Goal: Complete application form

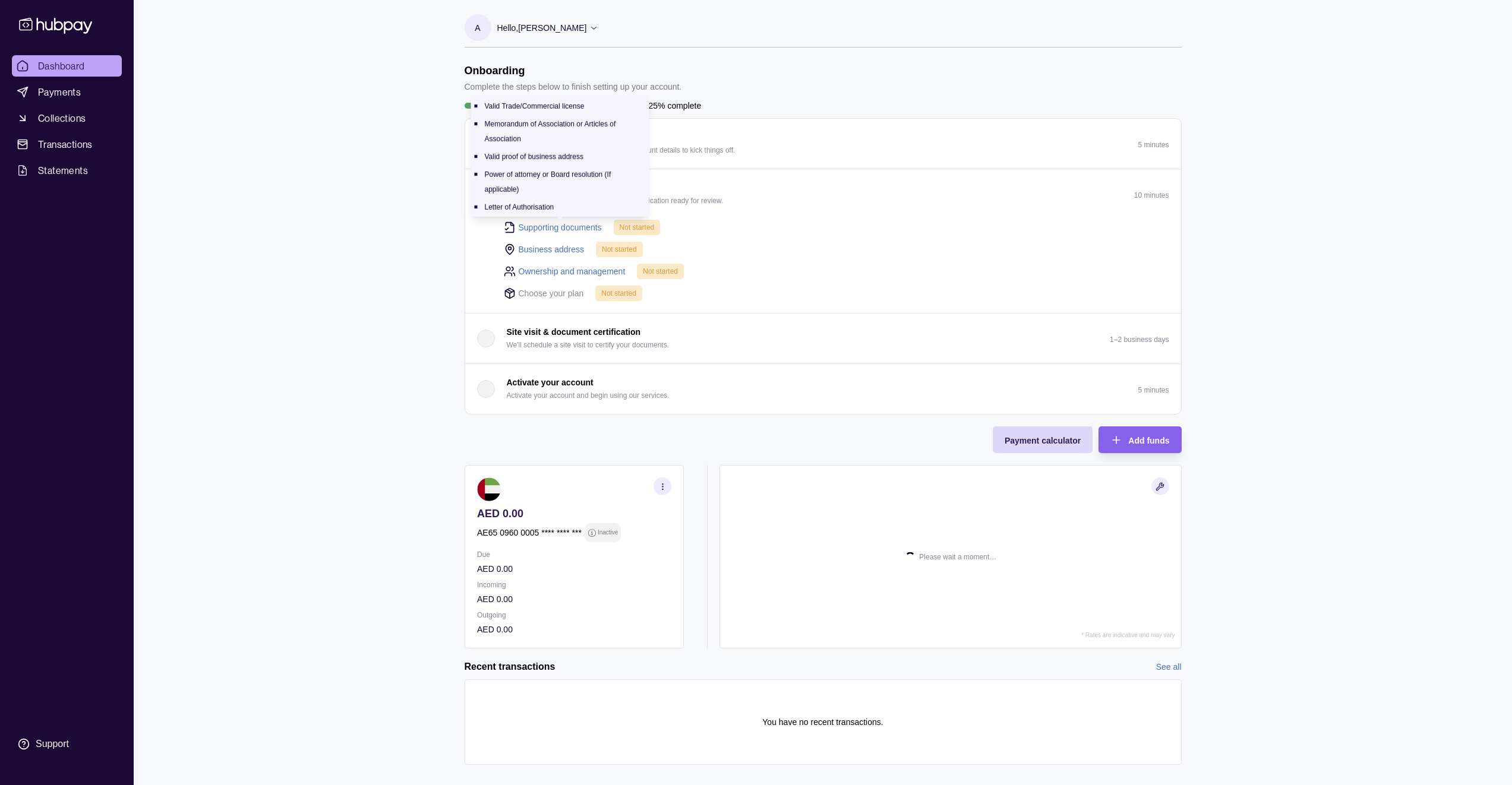
click at [566, 228] on link "Supporting documents" at bounding box center [560, 227] width 83 height 13
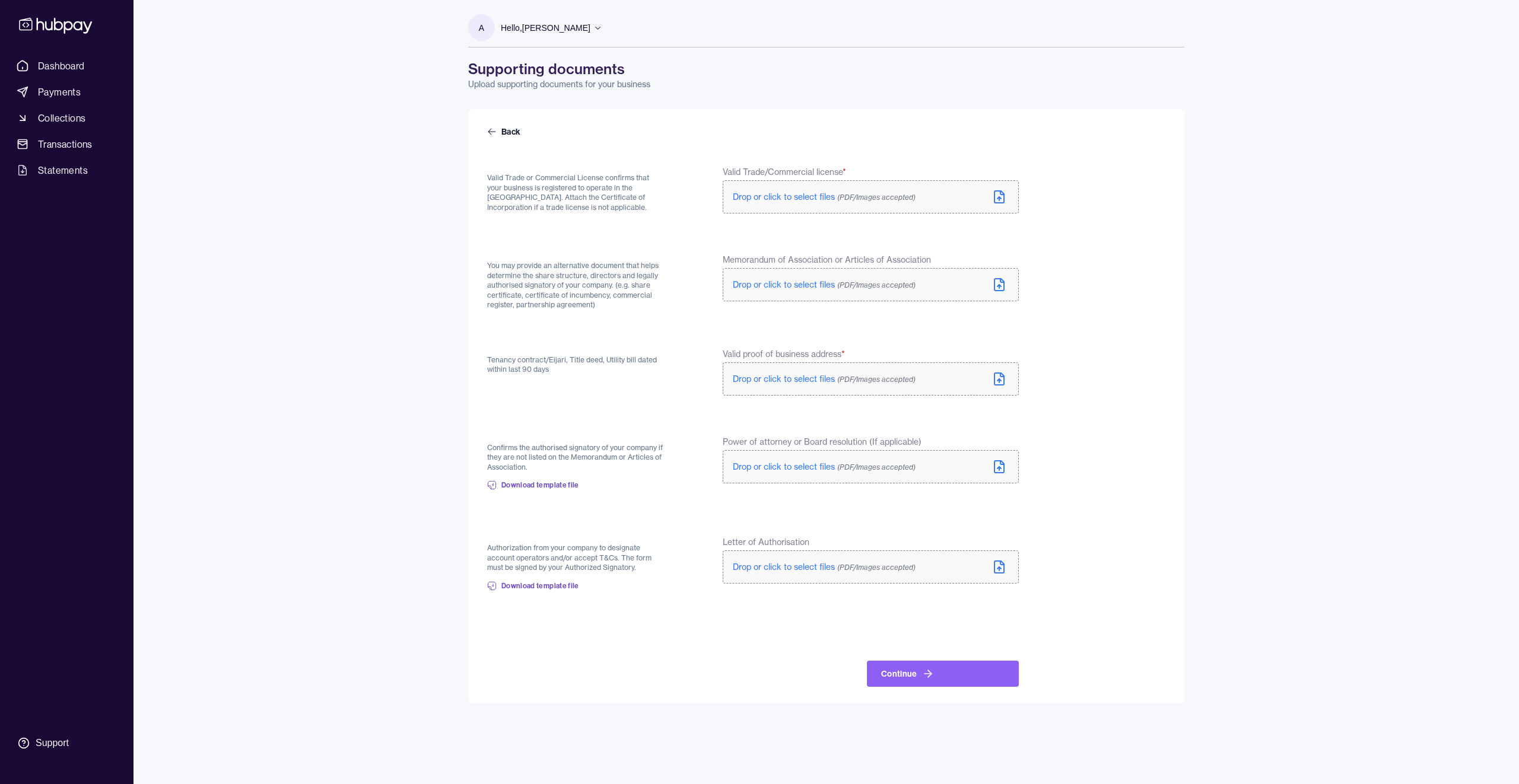
click at [767, 192] on span "Drop or click to select files (PDF/Images accepted)" at bounding box center [823, 197] width 182 height 10
click at [767, 210] on label "Drop or click to select files (PDF/Images accepted)" at bounding box center [871, 197] width 296 height 33
click at [641, 322] on form "Back Valid Trade or Commercial License confirms that your business is registere…" at bounding box center [826, 405] width 678 height 561
click at [718, 329] on form "Back Valid Trade or Commercial License confirms that your business is registere…" at bounding box center [826, 405] width 678 height 561
click at [782, 386] on p "Drop or click to select files (PDF/Images accepted)" at bounding box center [823, 381] width 182 height 12
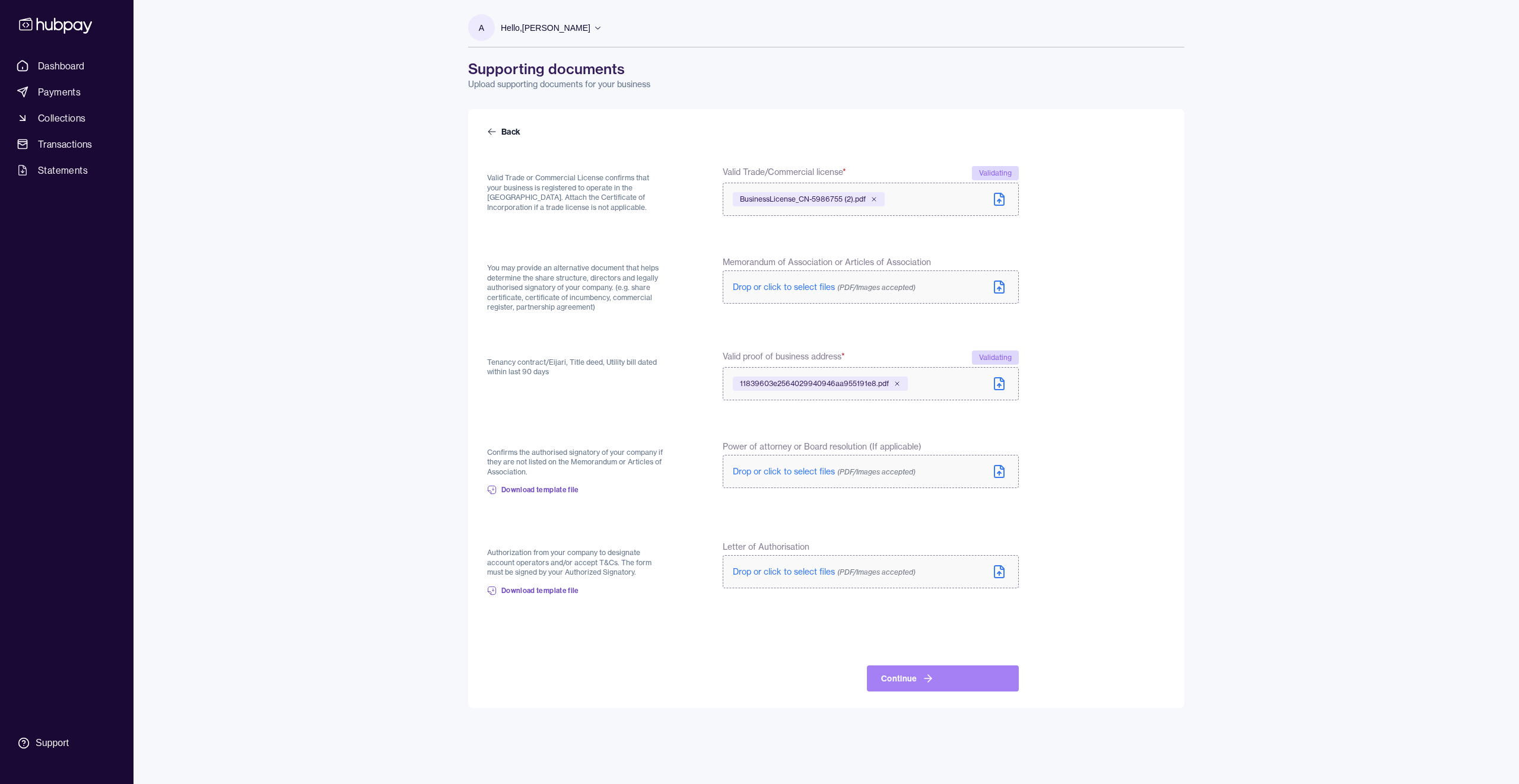
click at [910, 679] on button "Continue" at bounding box center [943, 679] width 152 height 26
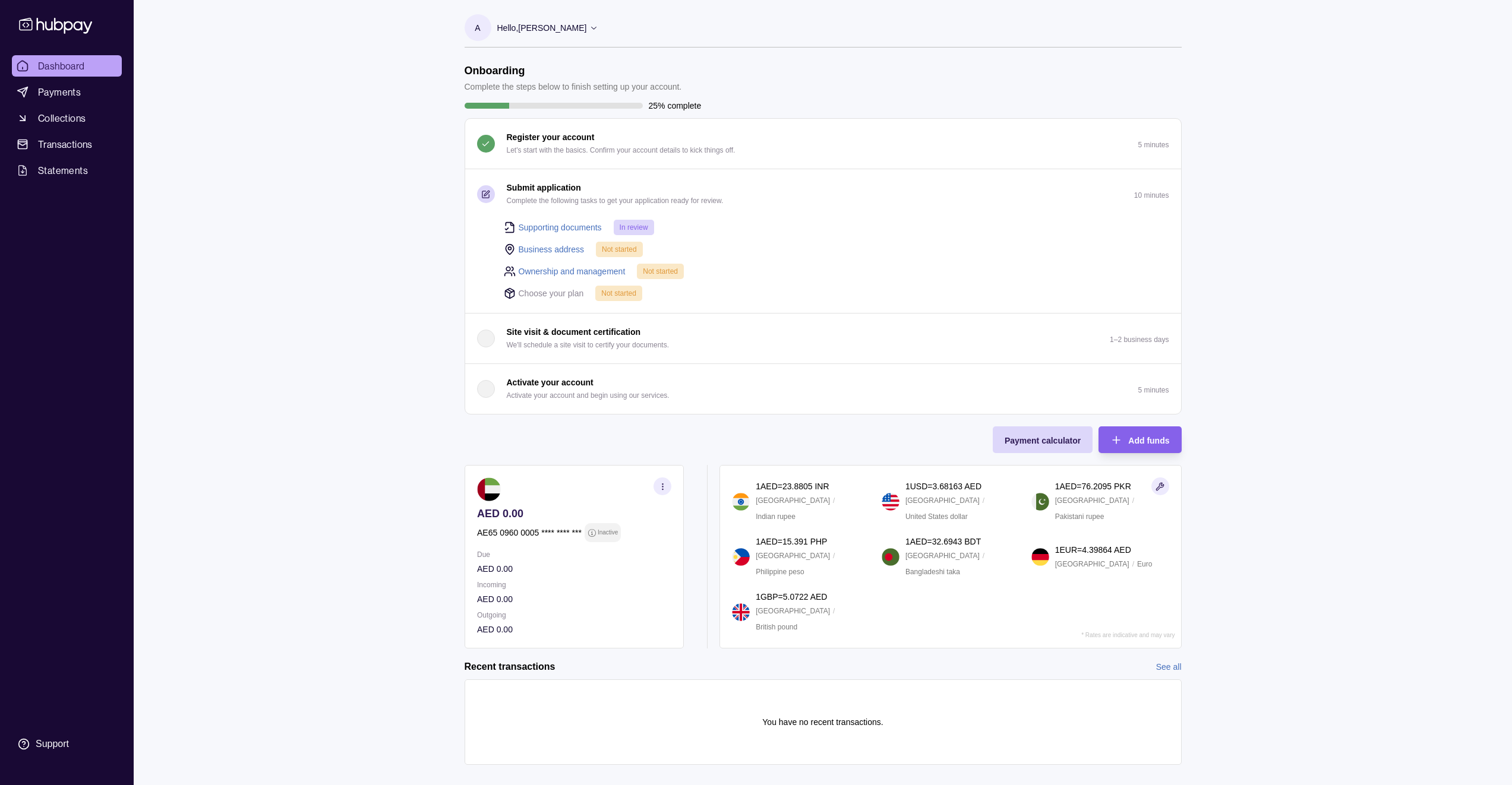
click at [546, 248] on link "Business address" at bounding box center [552, 249] width 66 height 13
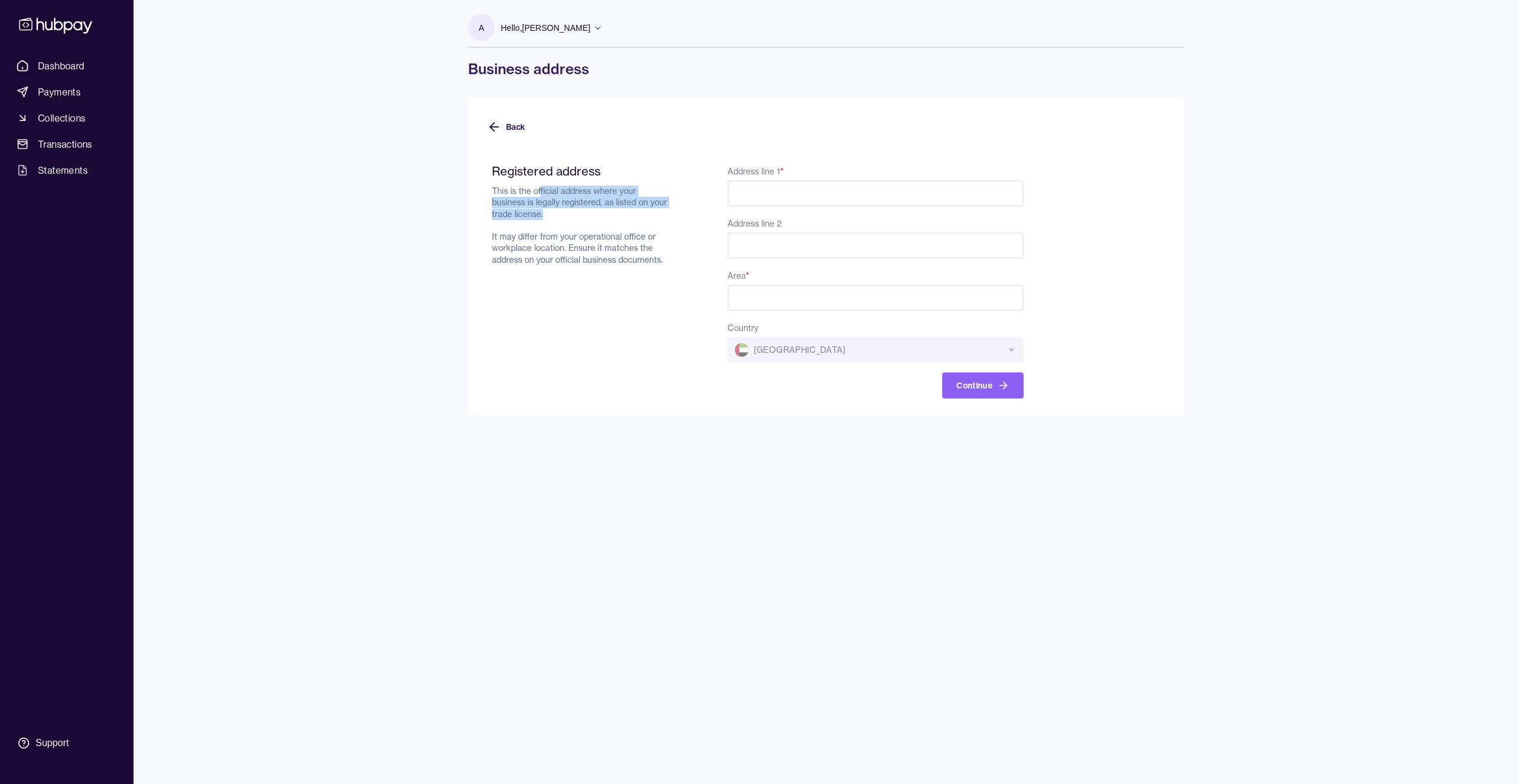
drag, startPoint x: 541, startPoint y: 190, endPoint x: 628, endPoint y: 214, distance: 90.2
click at [628, 214] on p "This is the official address where your business is legally registered, as list…" at bounding box center [581, 226] width 179 height 80
drag, startPoint x: 628, startPoint y: 214, endPoint x: 509, endPoint y: 207, distance: 119.2
click at [509, 207] on p "This is the official address where your business is legally registered, as list…" at bounding box center [581, 226] width 179 height 80
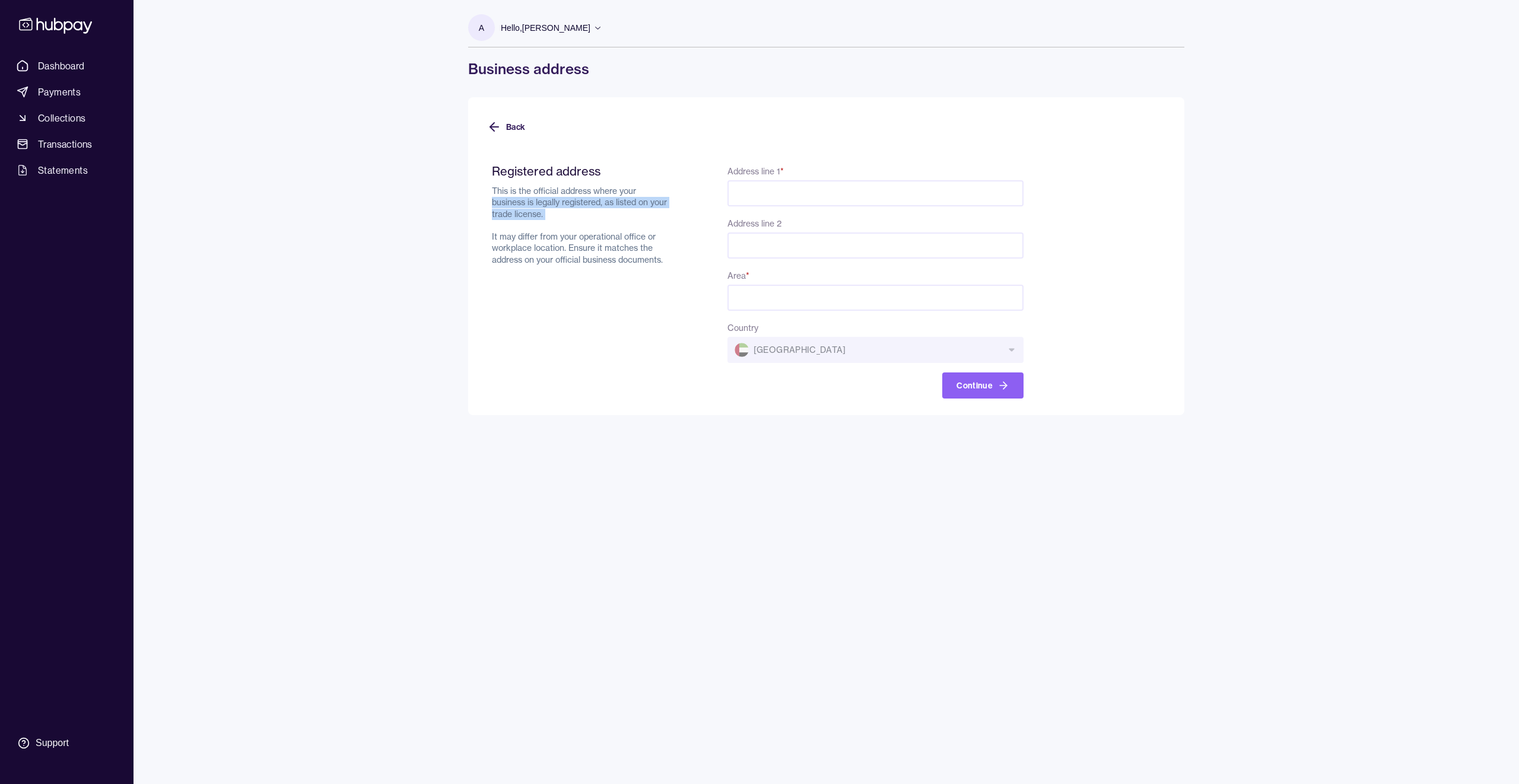
click at [509, 207] on p "This is the official address where your business is legally registered, as list…" at bounding box center [581, 226] width 179 height 80
drag, startPoint x: 509, startPoint y: 207, endPoint x: 622, endPoint y: 217, distance: 113.4
click at [622, 217] on p "This is the official address where your business is legally registered, as list…" at bounding box center [581, 226] width 179 height 80
click at [853, 204] on input "Address line 1 *" at bounding box center [875, 194] width 296 height 26
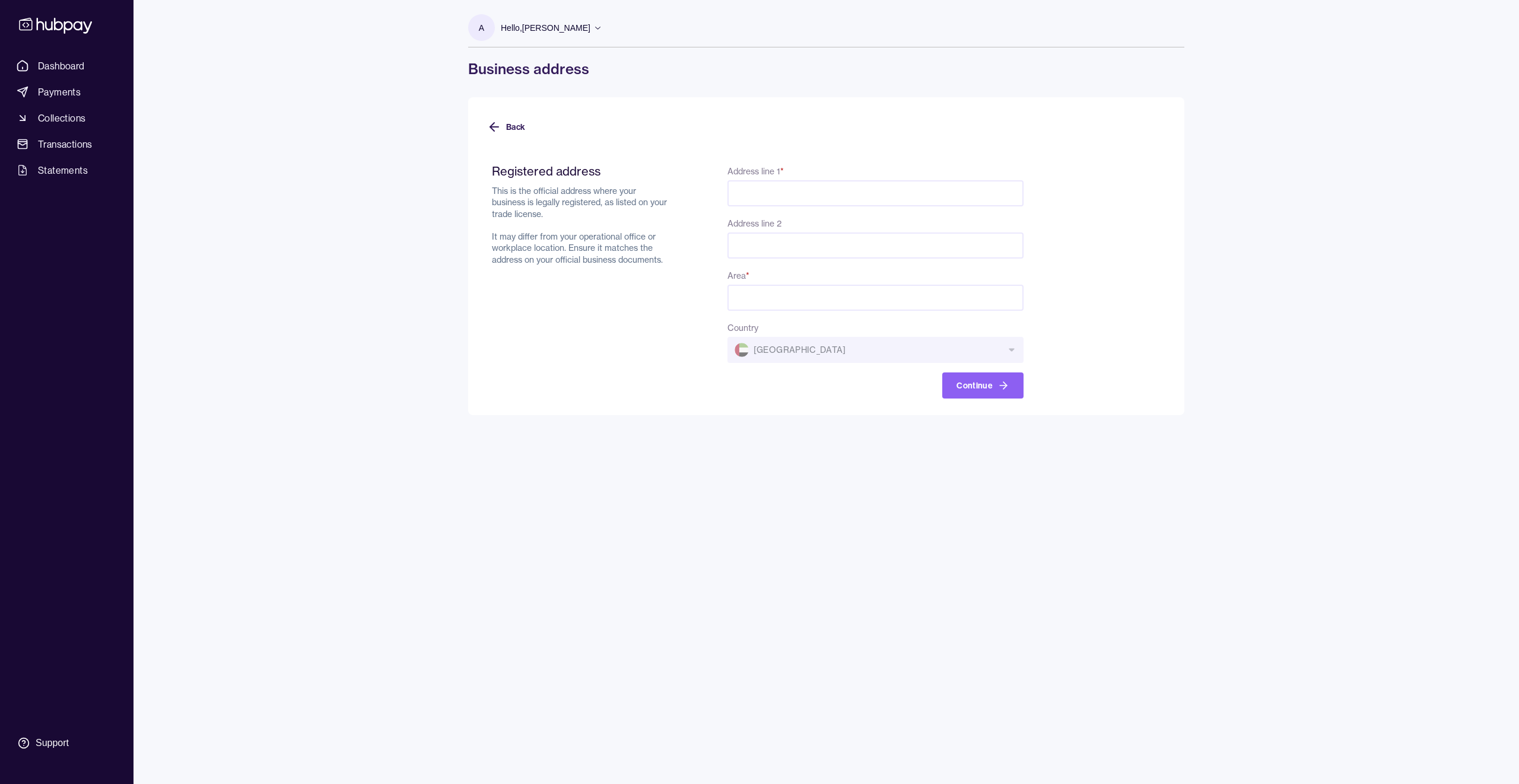
paste input "**********"
type input "**********"
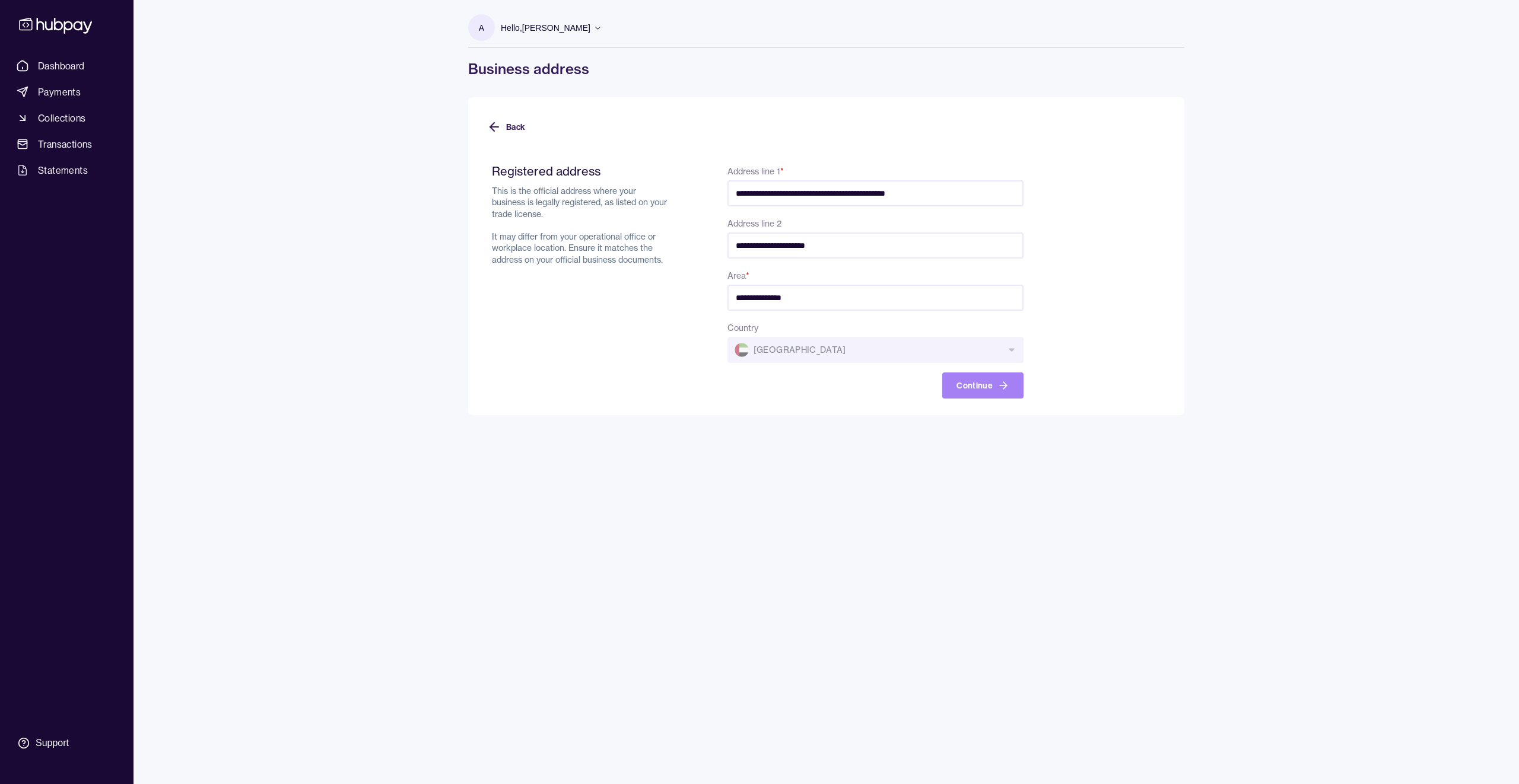
click at [969, 385] on button "Continue" at bounding box center [983, 386] width 81 height 26
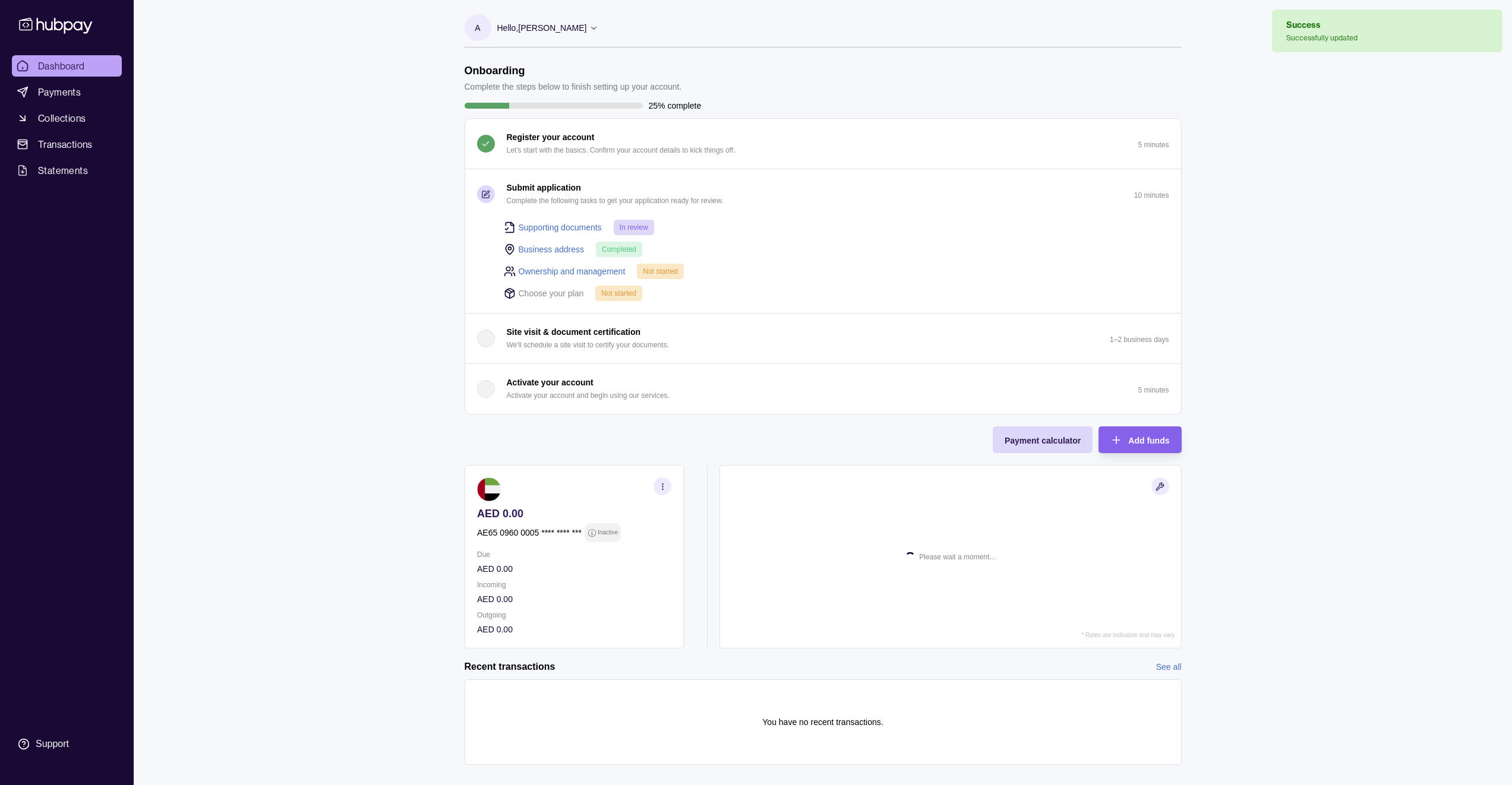
click at [613, 274] on link "Ownership and management" at bounding box center [572, 271] width 107 height 13
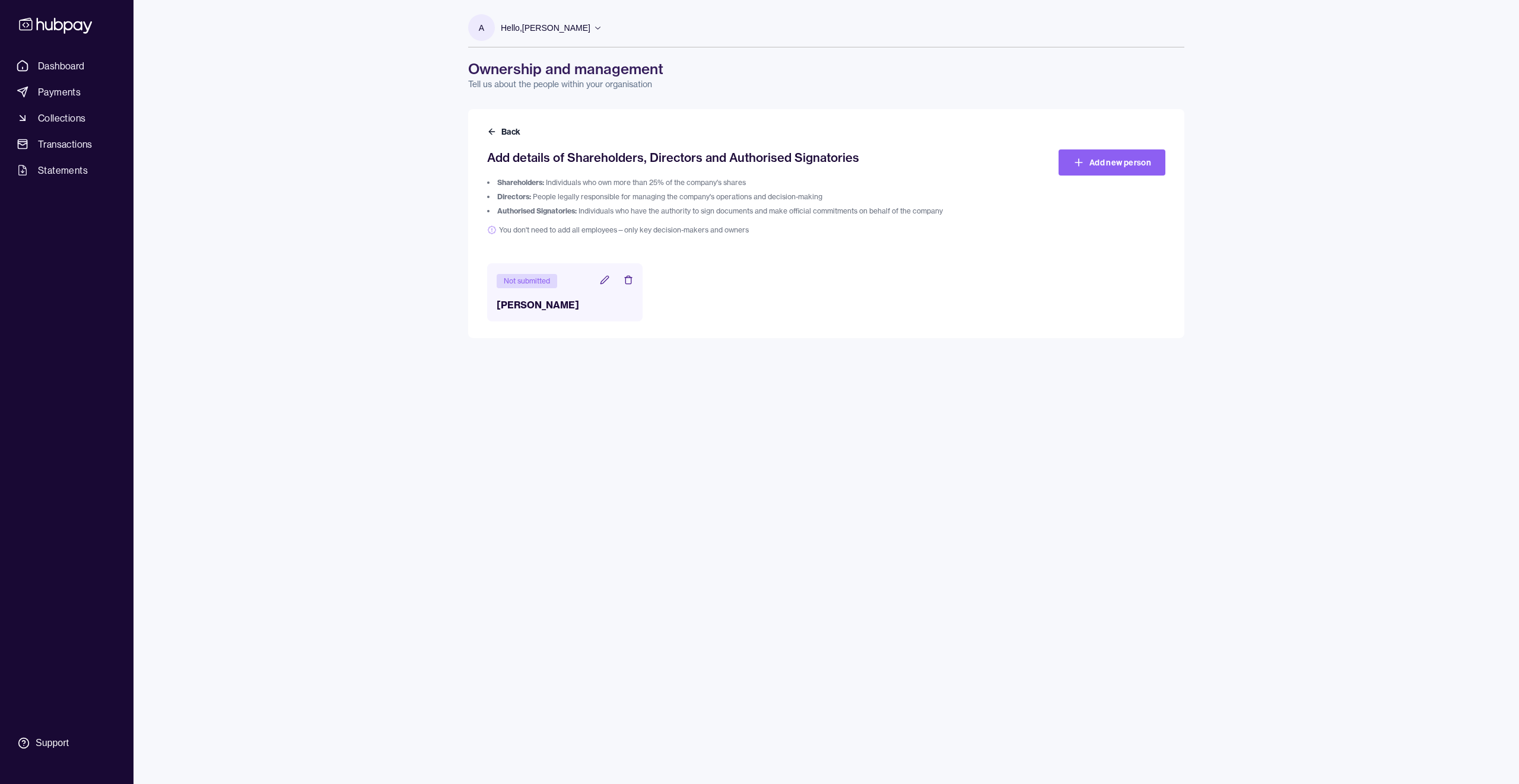
click at [601, 283] on icon at bounding box center [603, 279] width 8 height 8
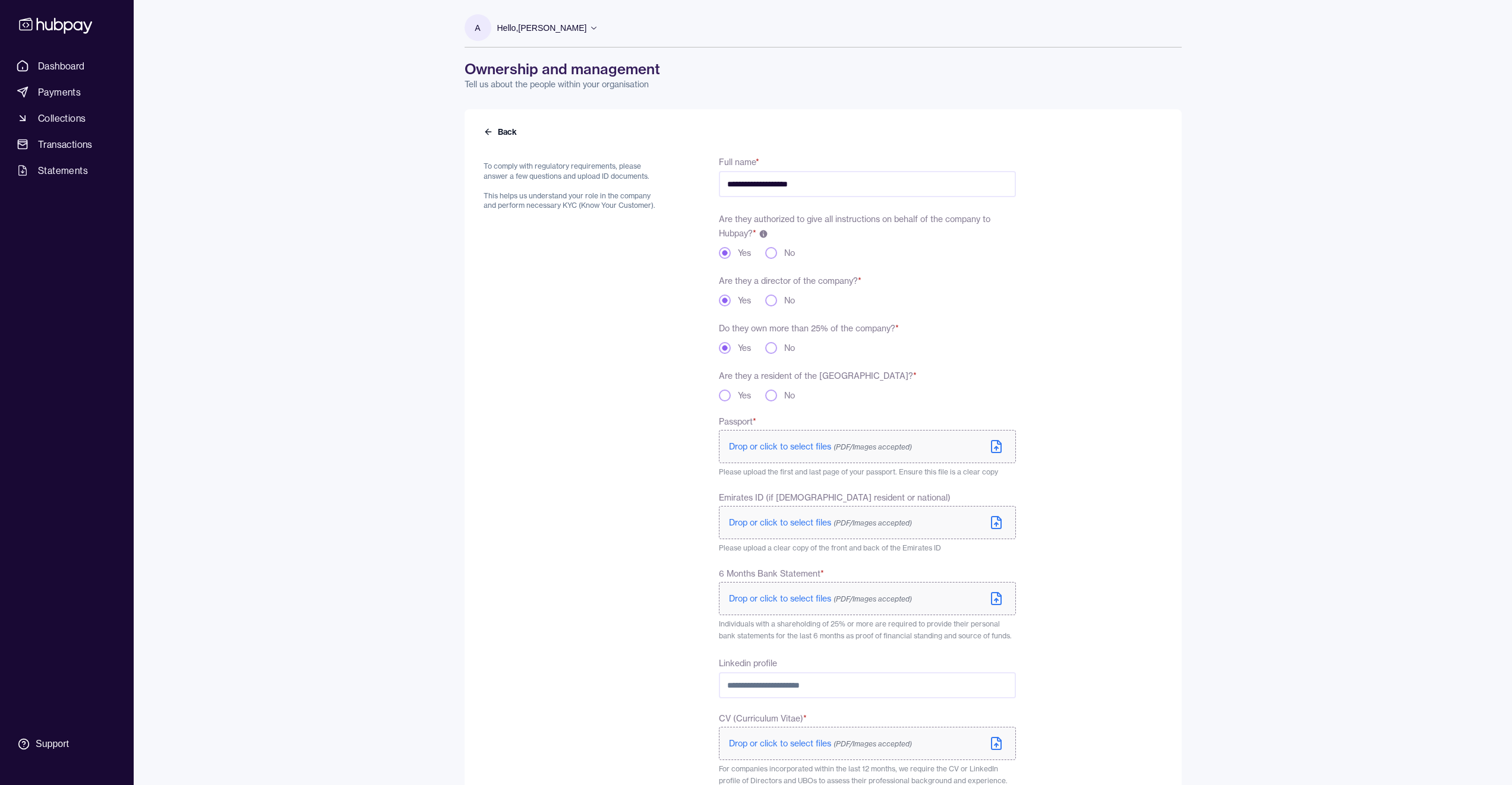
click at [717, 403] on div "**********" at bounding box center [750, 505] width 533 height 701
click at [732, 400] on div "Yes" at bounding box center [734, 396] width 32 height 12
click at [728, 397] on button "Yes" at bounding box center [725, 396] width 12 height 12
click at [766, 447] on span "Drop or click to select files (PDF/Images accepted)" at bounding box center [820, 447] width 183 height 10
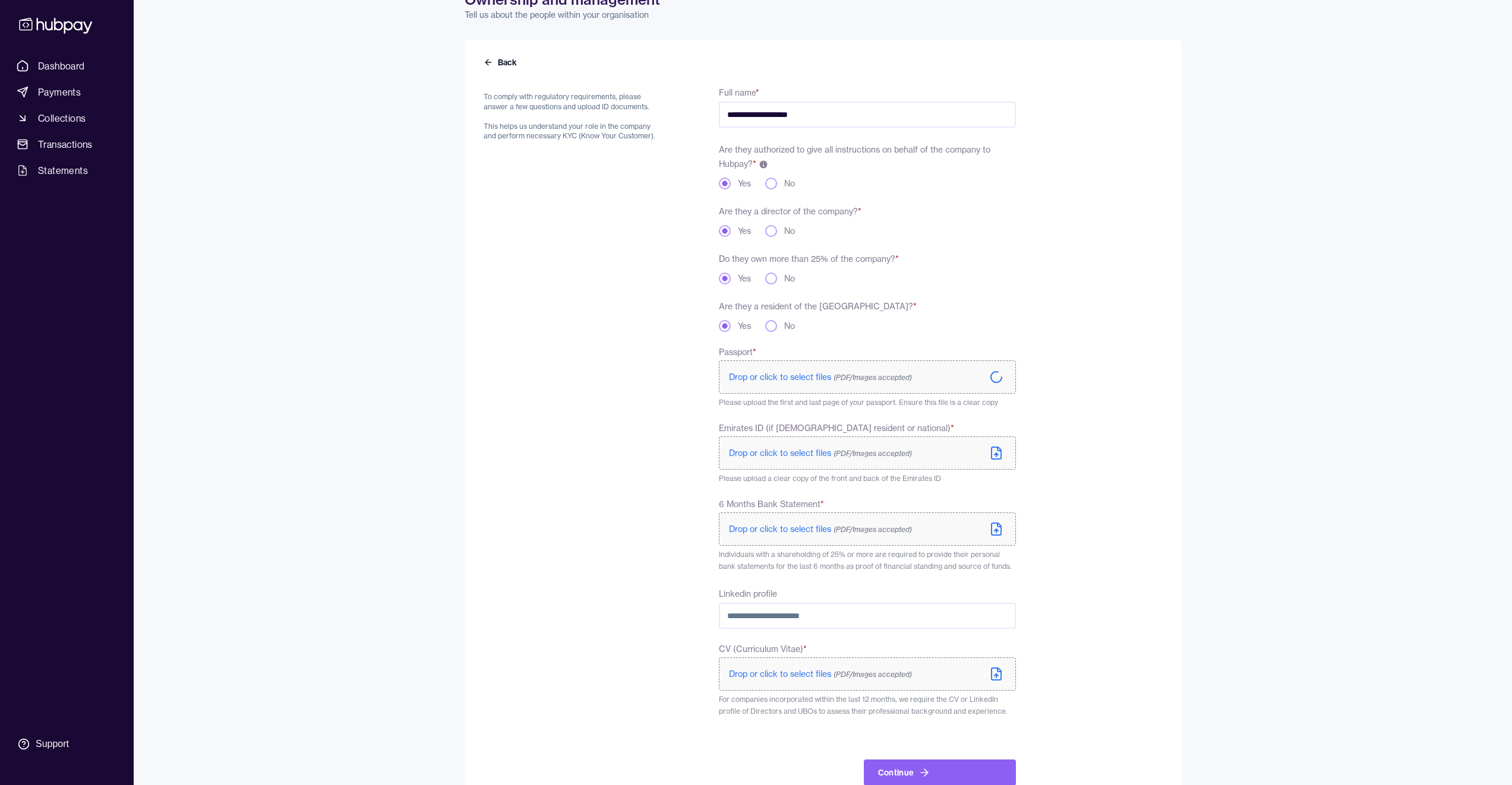
scroll to position [101, 0]
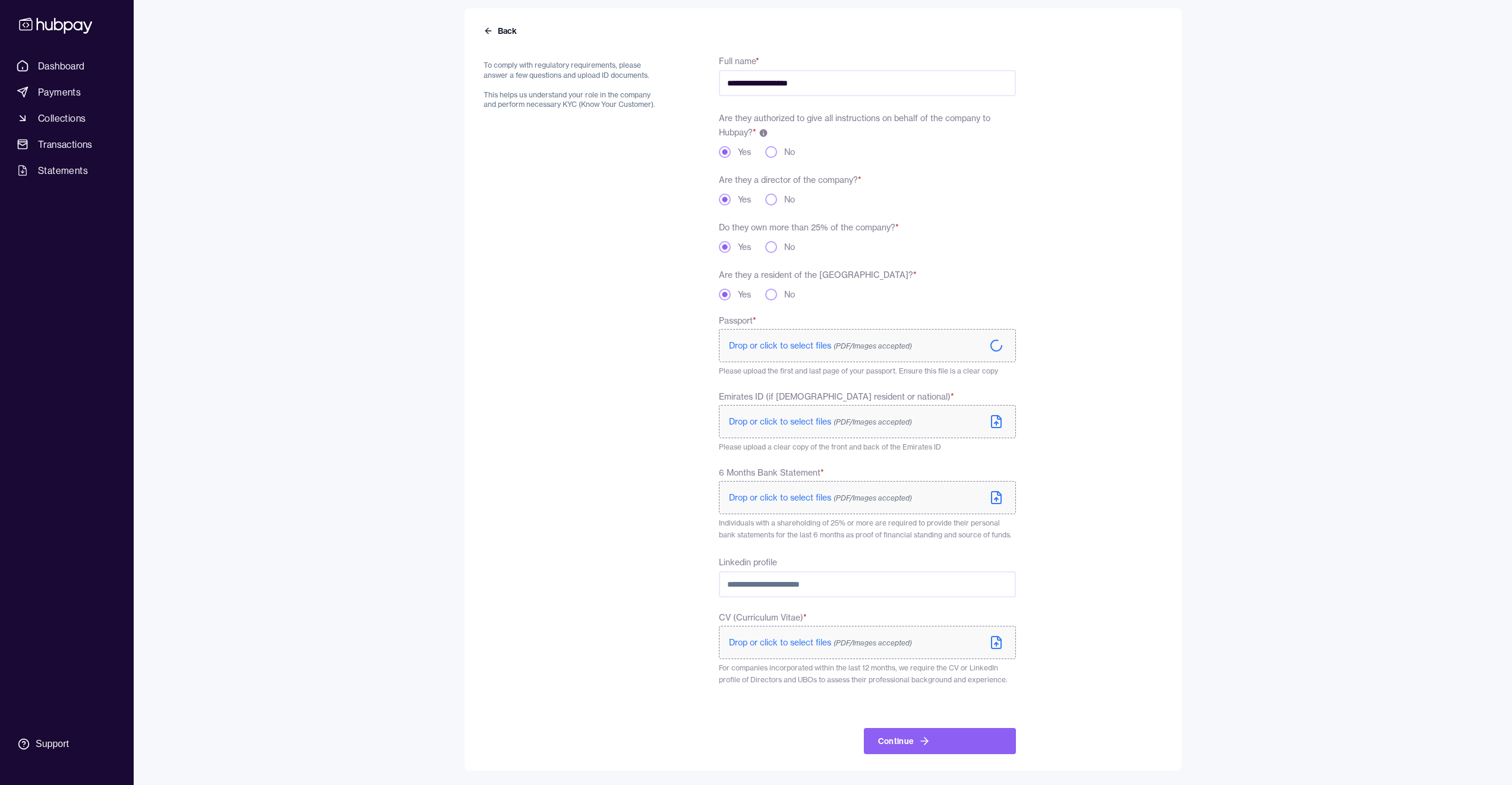
click at [778, 417] on span "Drop or click to select files (PDF/Images accepted)" at bounding box center [820, 421] width 183 height 10
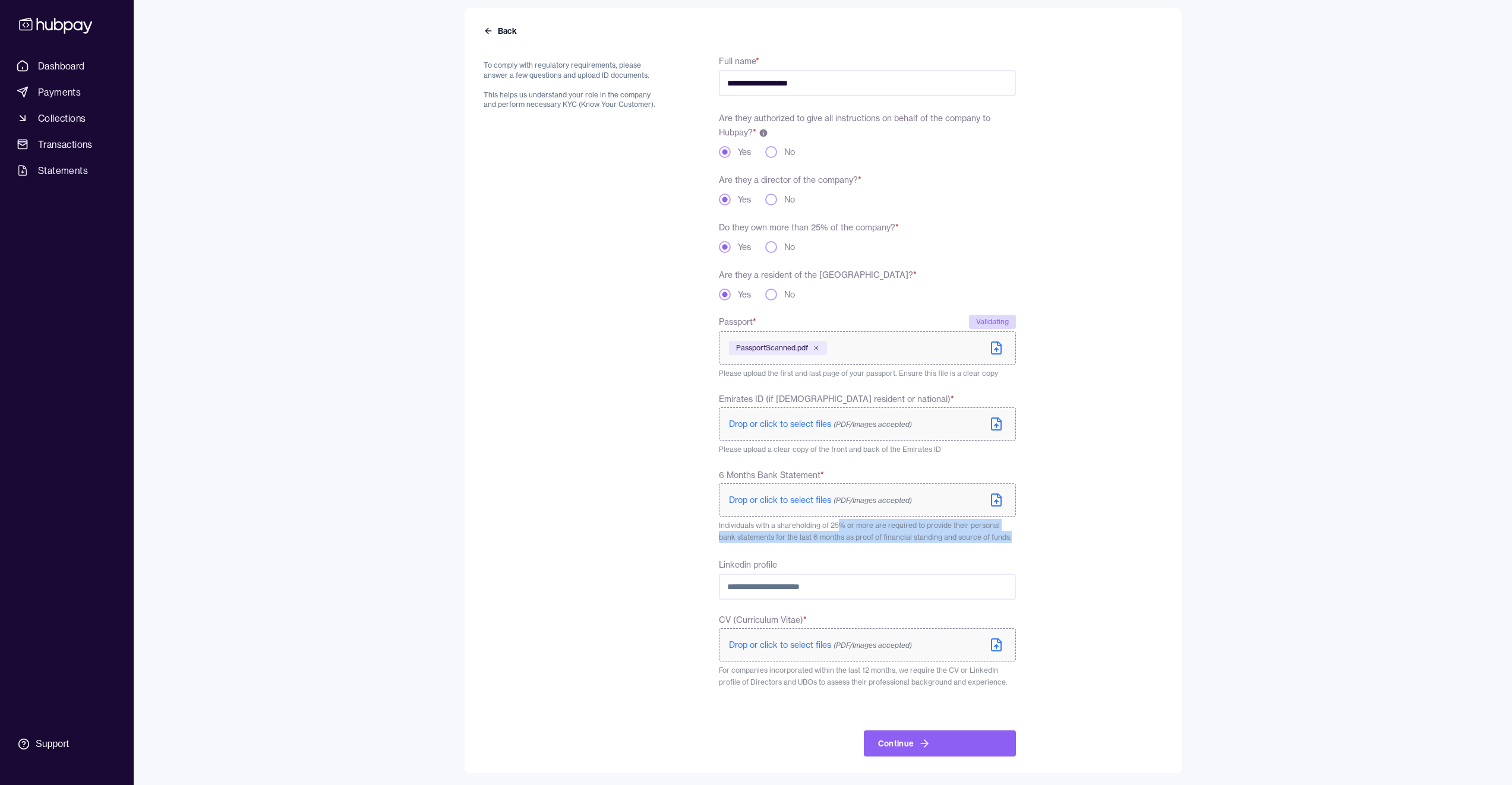
drag, startPoint x: 842, startPoint y: 520, endPoint x: 1031, endPoint y: 540, distance: 190.1
click at [1031, 540] on form "**********" at bounding box center [824, 397] width 679 height 717
click at [1025, 537] on form "**********" at bounding box center [824, 397] width 679 height 717
drag, startPoint x: 1025, startPoint y: 537, endPoint x: 740, endPoint y: 526, distance: 285.2
click at [740, 526] on form "**********" at bounding box center [824, 397] width 679 height 717
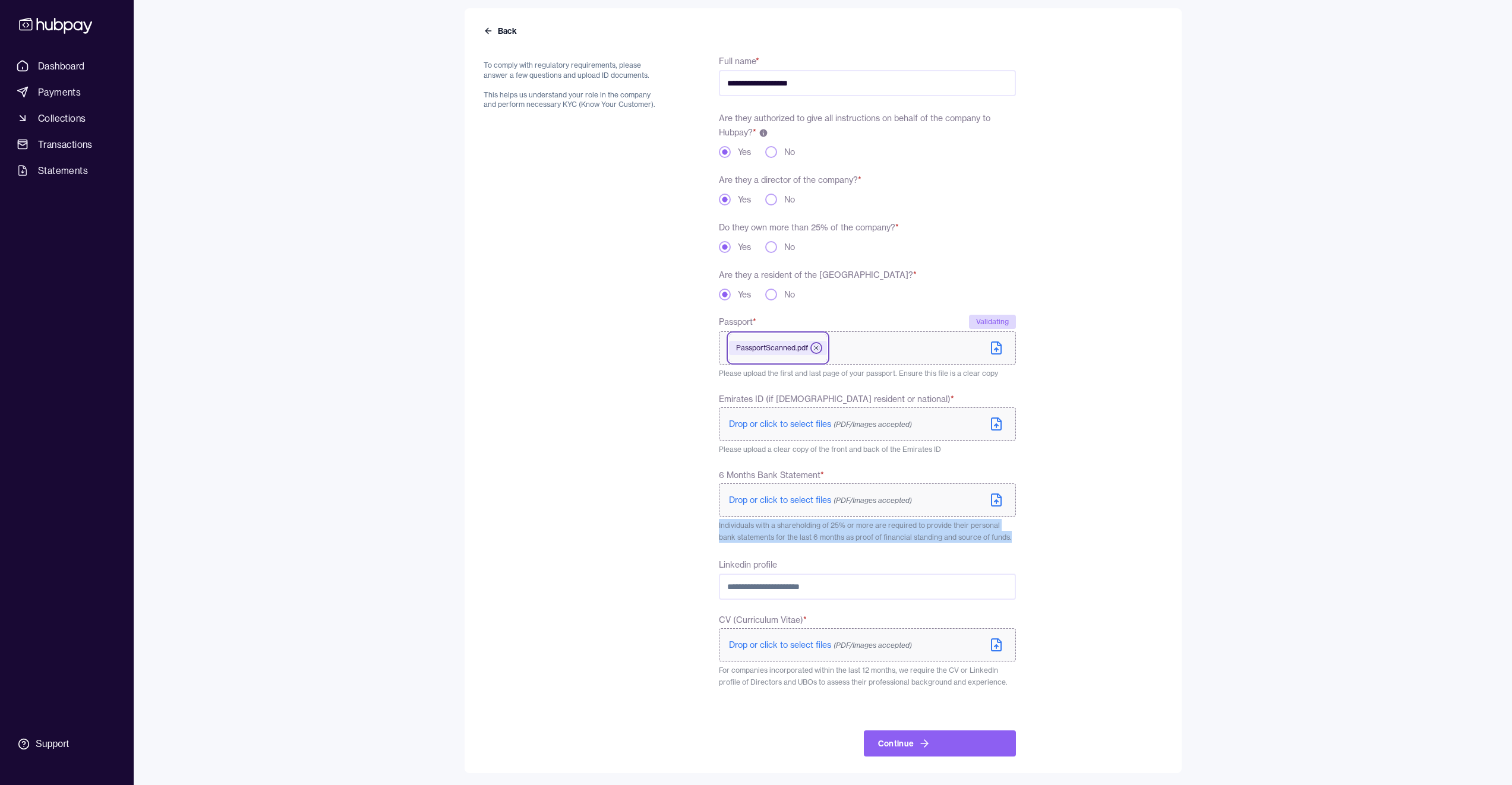
click at [817, 348] on icon at bounding box center [817, 348] width 7 height 7
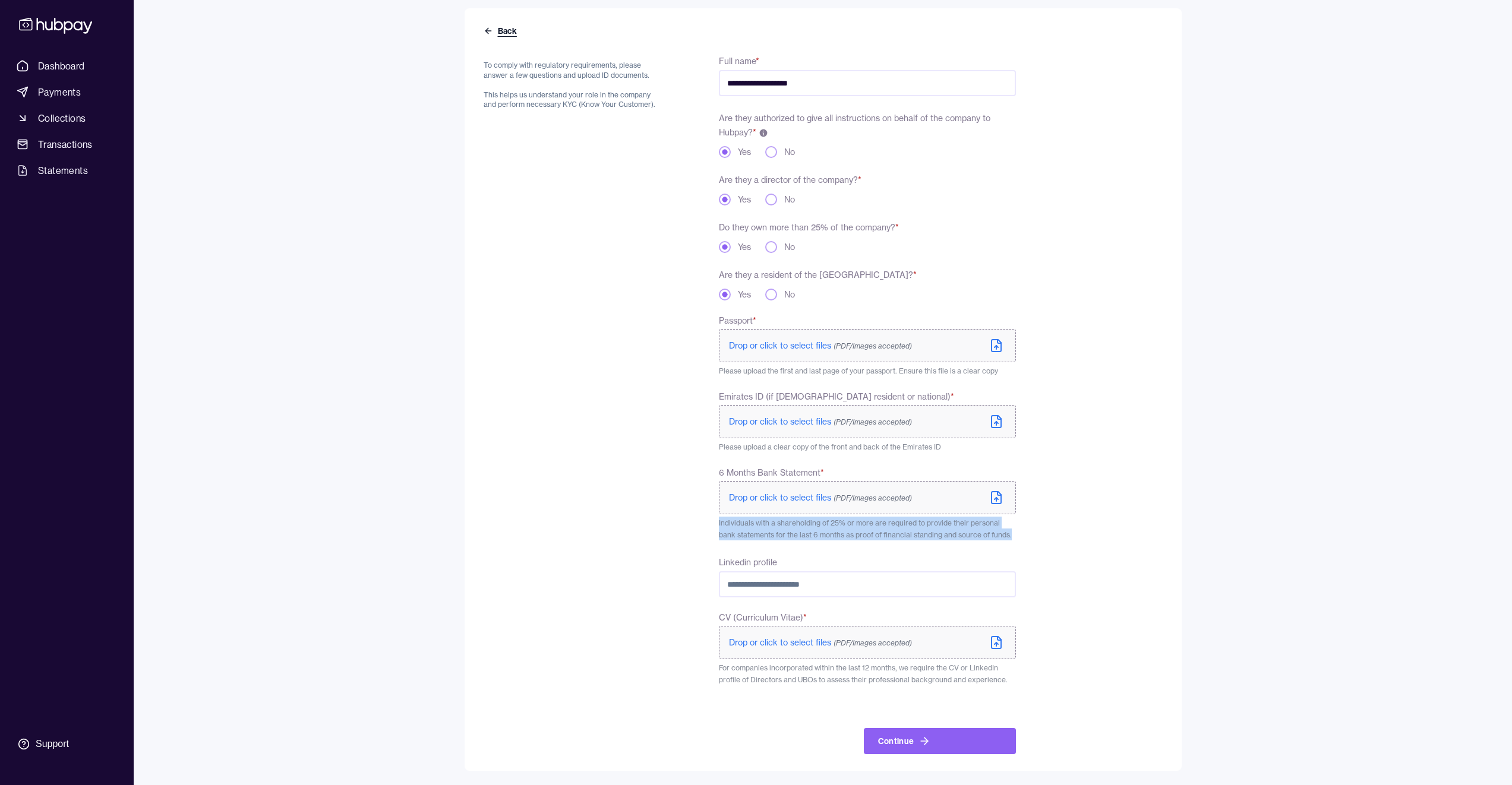
click at [516, 25] on button "Back" at bounding box center [501, 31] width 36 height 12
